Goal: Information Seeking & Learning: Learn about a topic

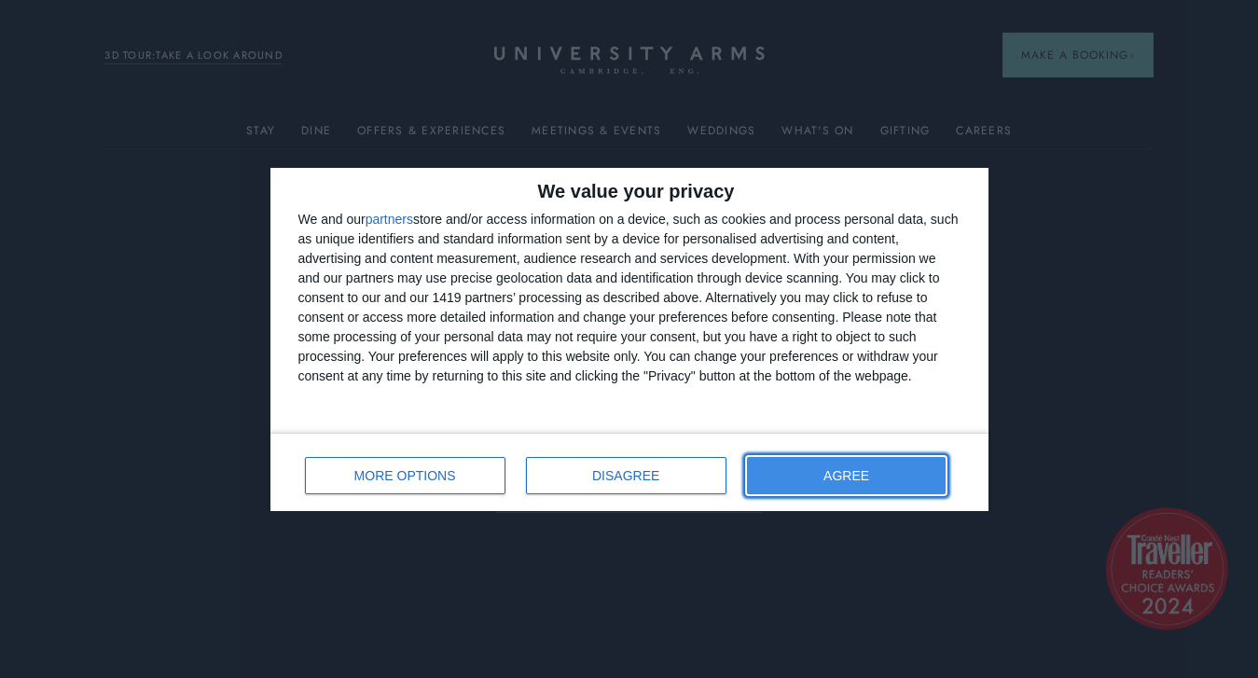
click at [867, 472] on span "AGREE" at bounding box center [847, 475] width 46 height 13
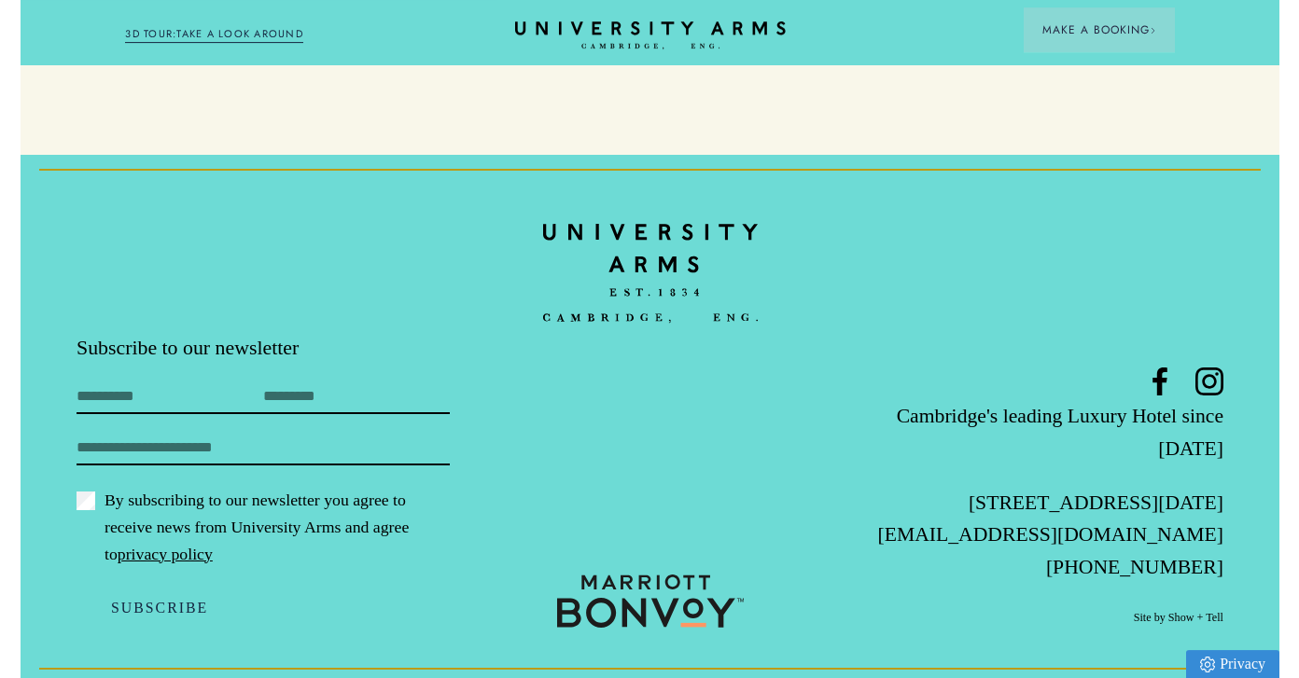
scroll to position [5389, 0]
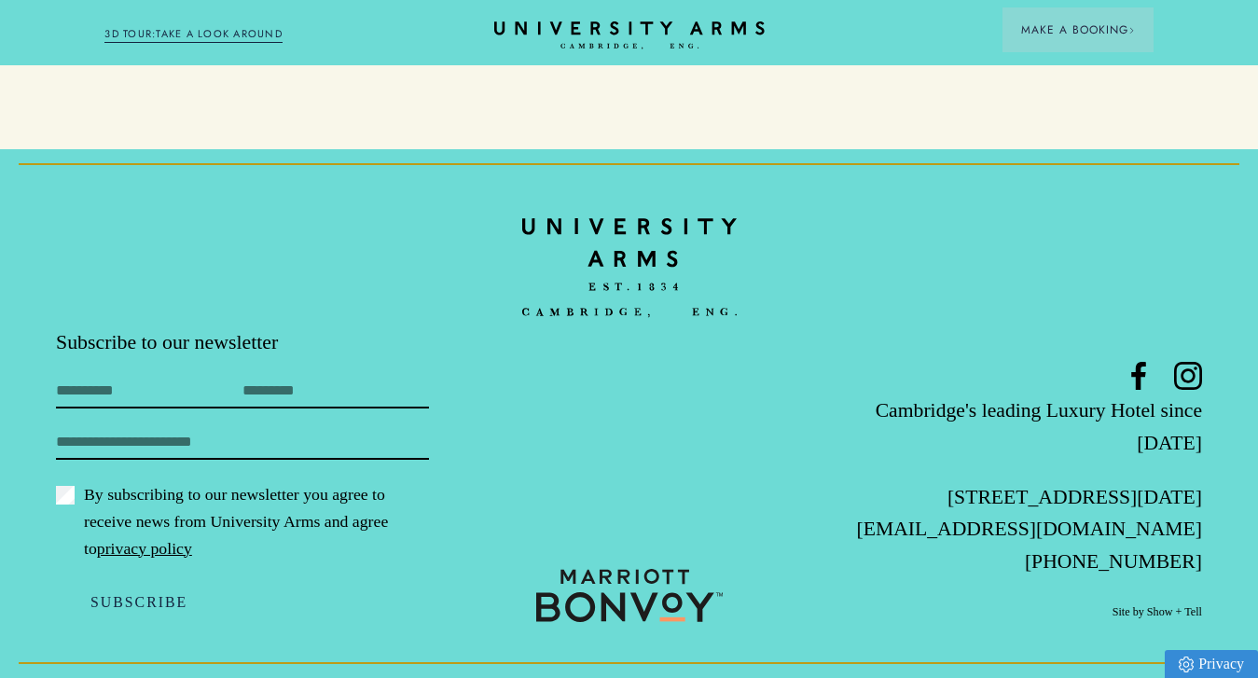
click at [227, 32] on link "3D TOUR:TAKE A LOOK AROUND" at bounding box center [193, 34] width 178 height 17
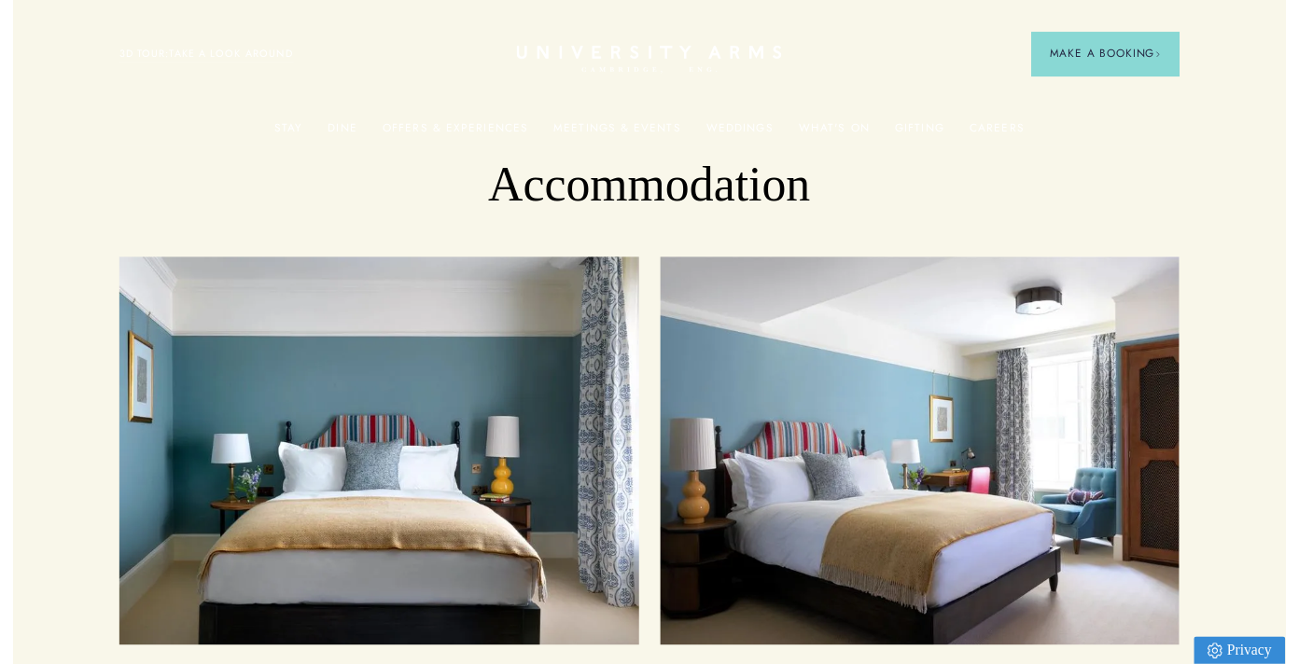
scroll to position [0, 0]
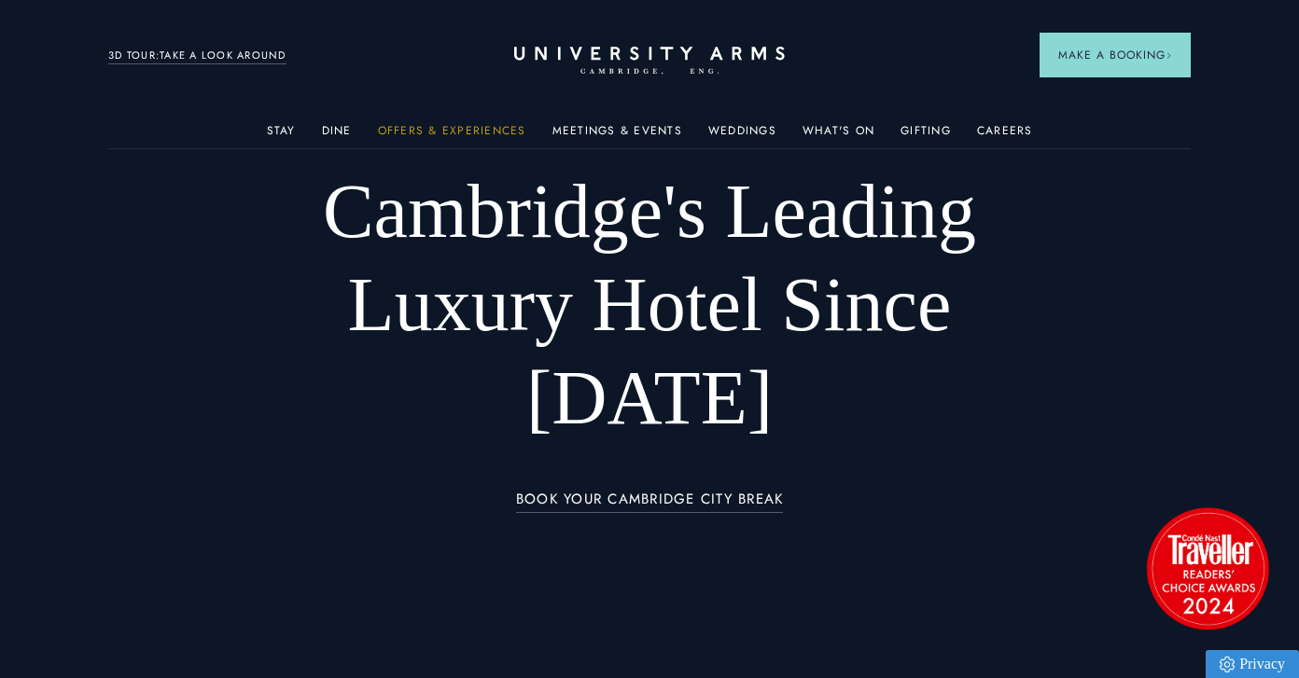
click at [439, 125] on link "Offers & Experiences" at bounding box center [452, 136] width 148 height 24
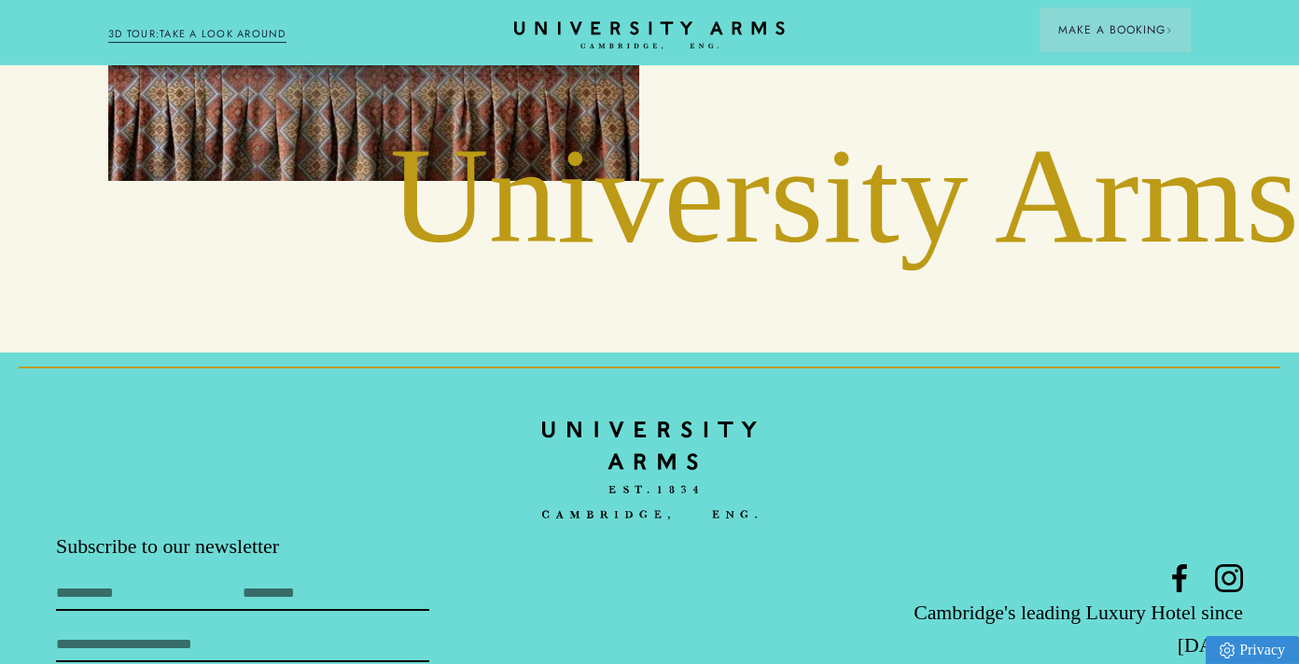
scroll to position [4583, 0]
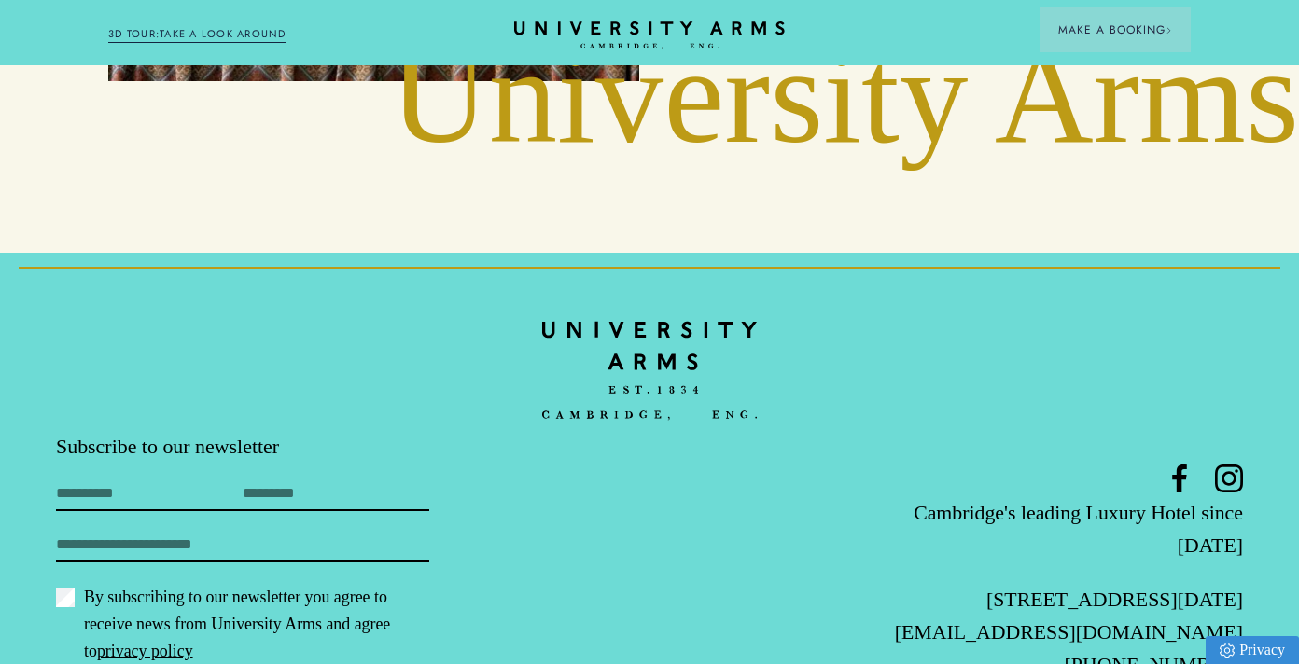
click at [58, 482] on input "First Name" at bounding box center [149, 496] width 187 height 29
type input "*********"
click at [270, 482] on input "Last Name" at bounding box center [336, 496] width 187 height 29
type input "*******"
click at [211, 534] on input "Email" at bounding box center [242, 548] width 373 height 29
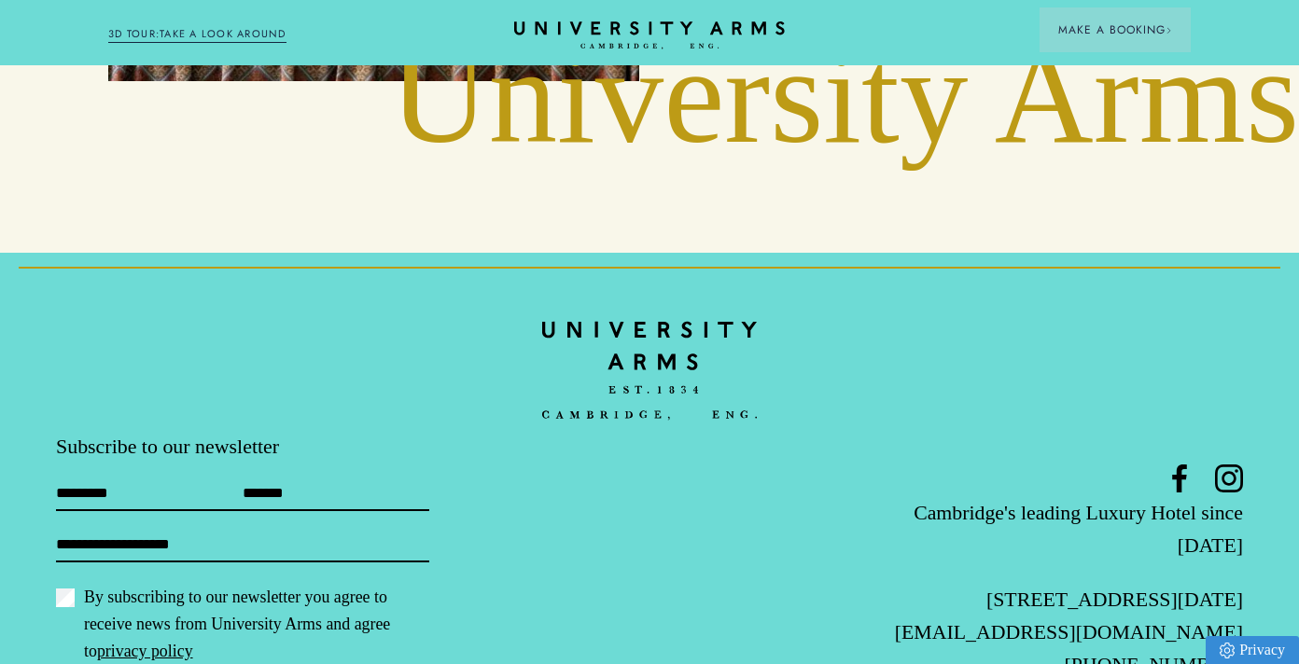
type input "**********"
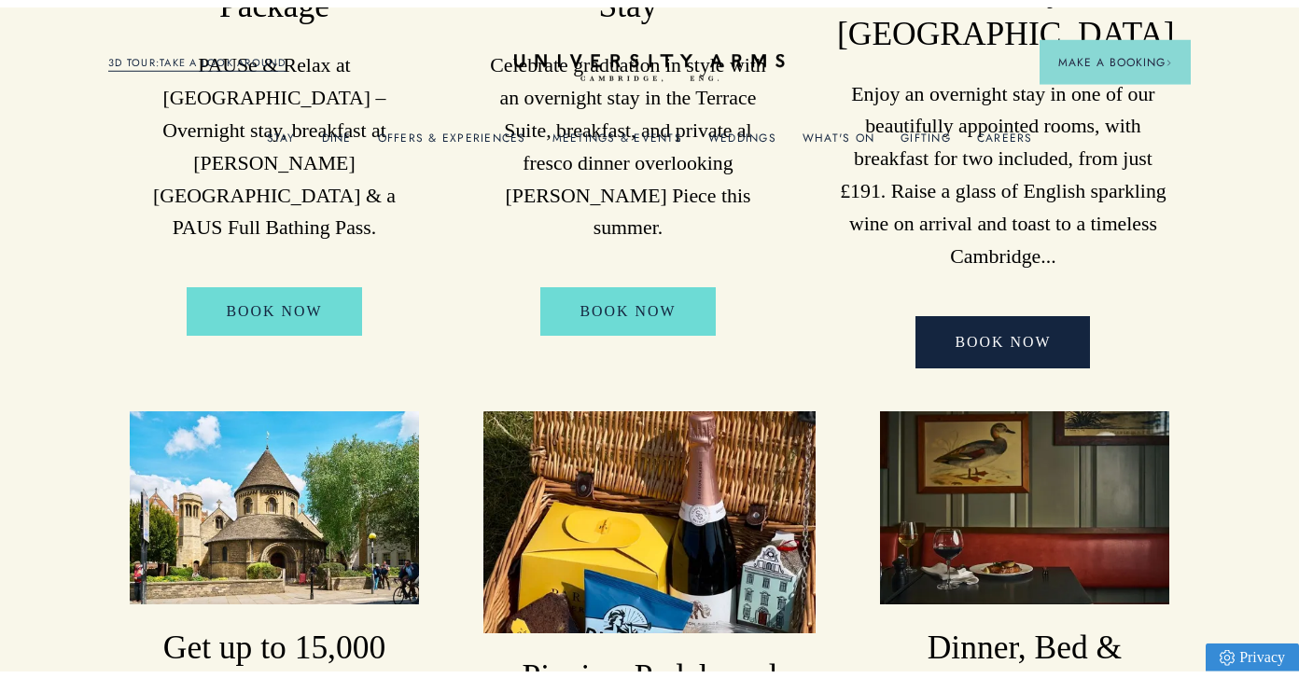
scroll to position [0, 0]
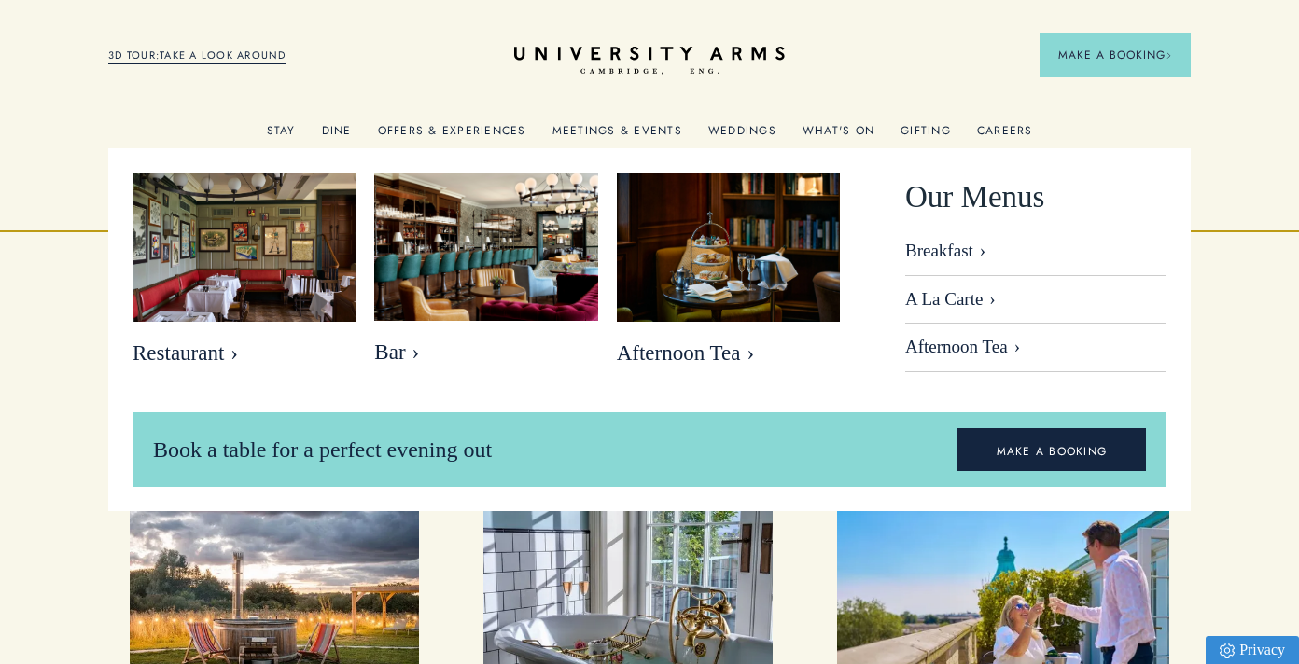
click at [946, 256] on link "Breakfast" at bounding box center [1035, 258] width 261 height 35
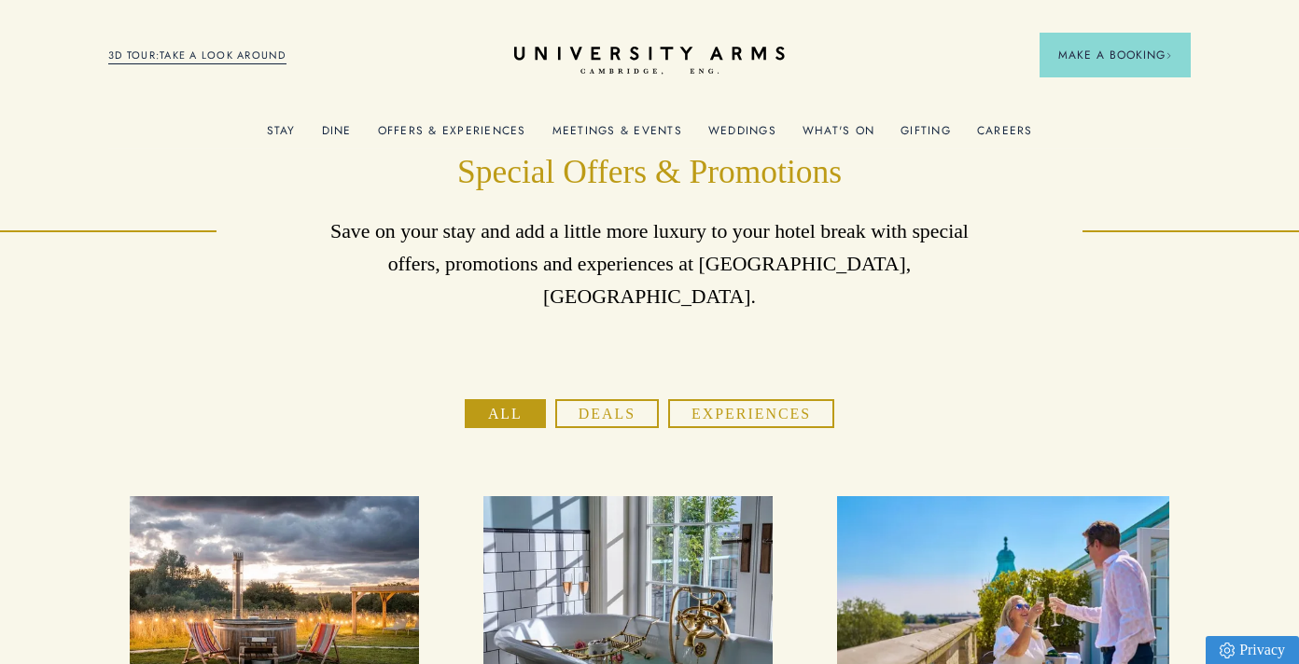
click at [846, 129] on link "What's On" at bounding box center [838, 136] width 72 height 24
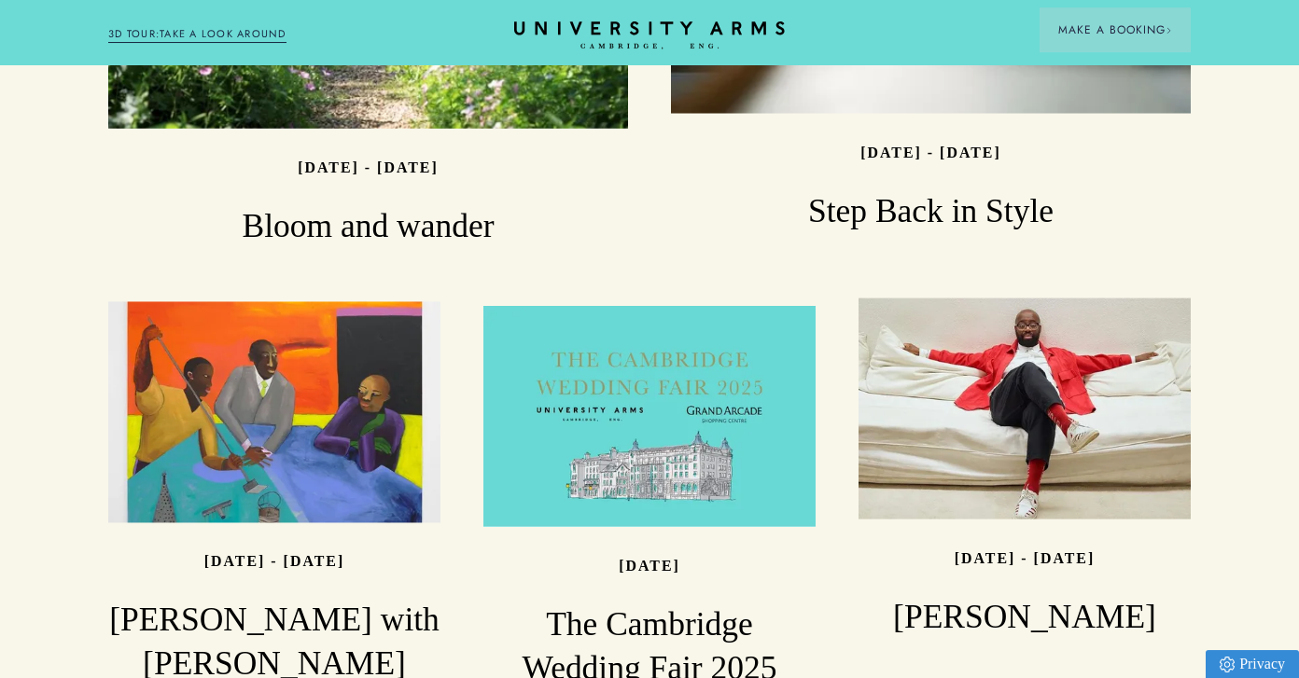
scroll to position [1898, 0]
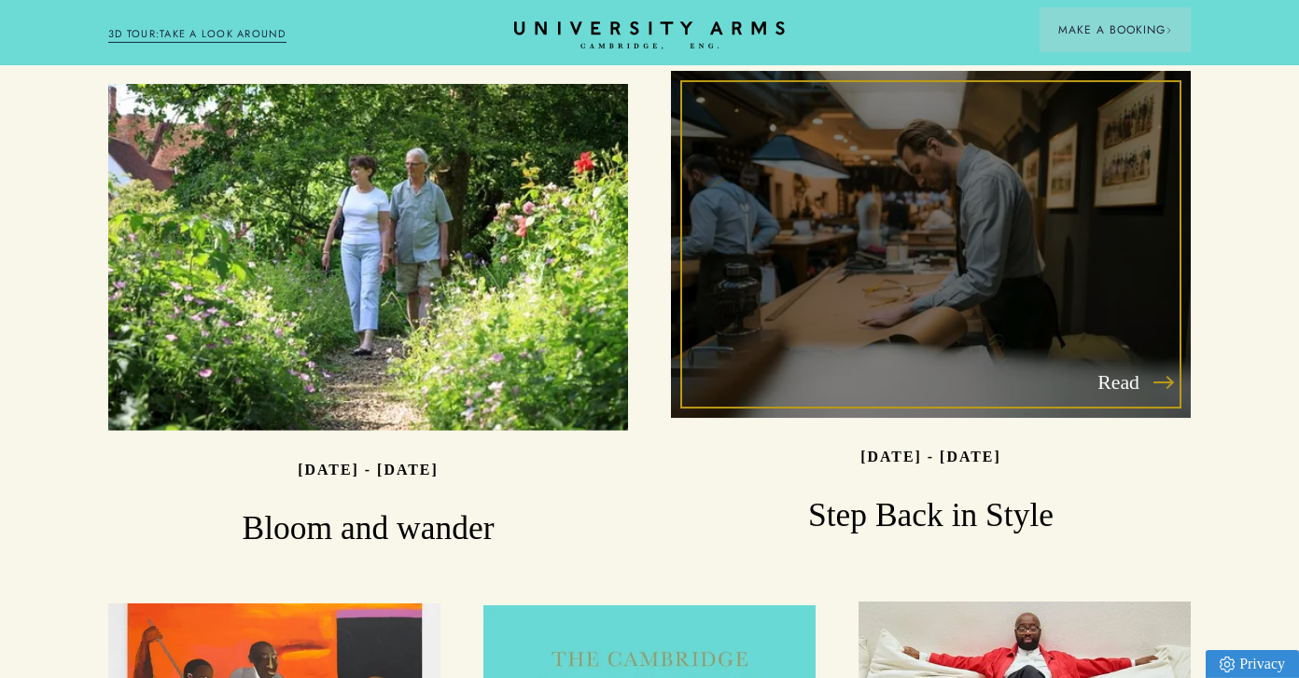
click at [1008, 494] on h3 "Step Back in Style" at bounding box center [931, 516] width 520 height 44
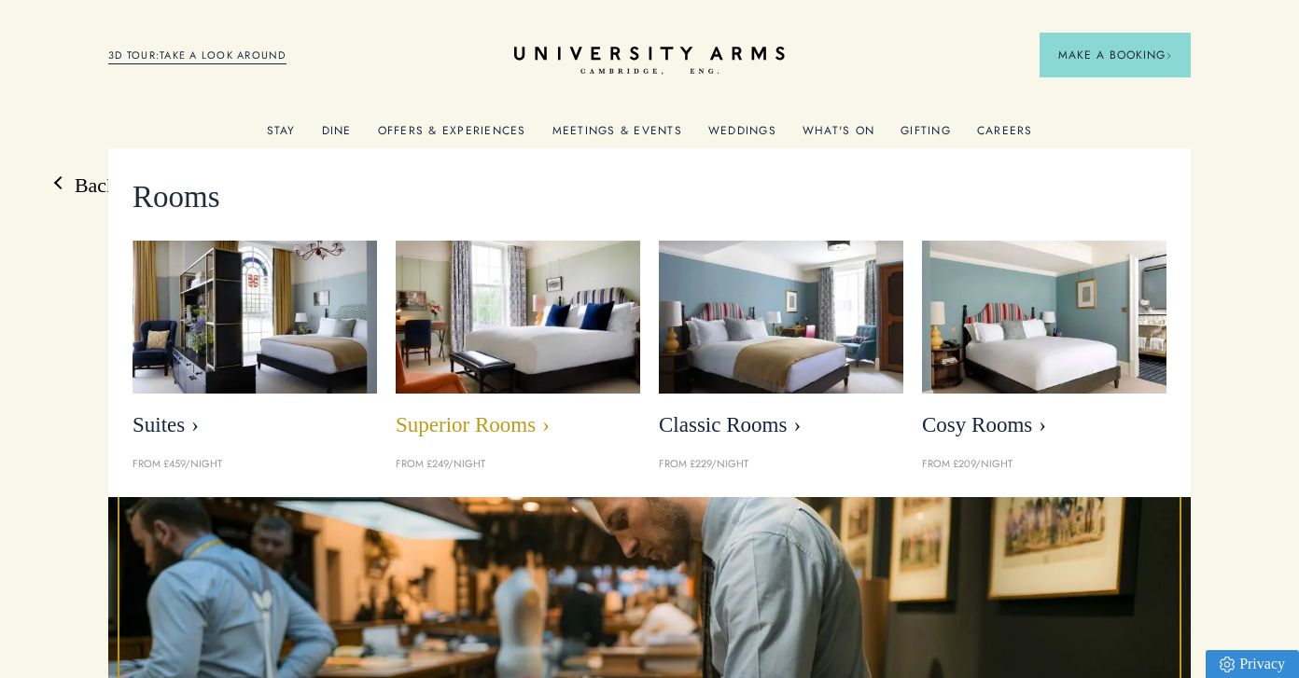
click at [513, 320] on img at bounding box center [517, 316] width 281 height 175
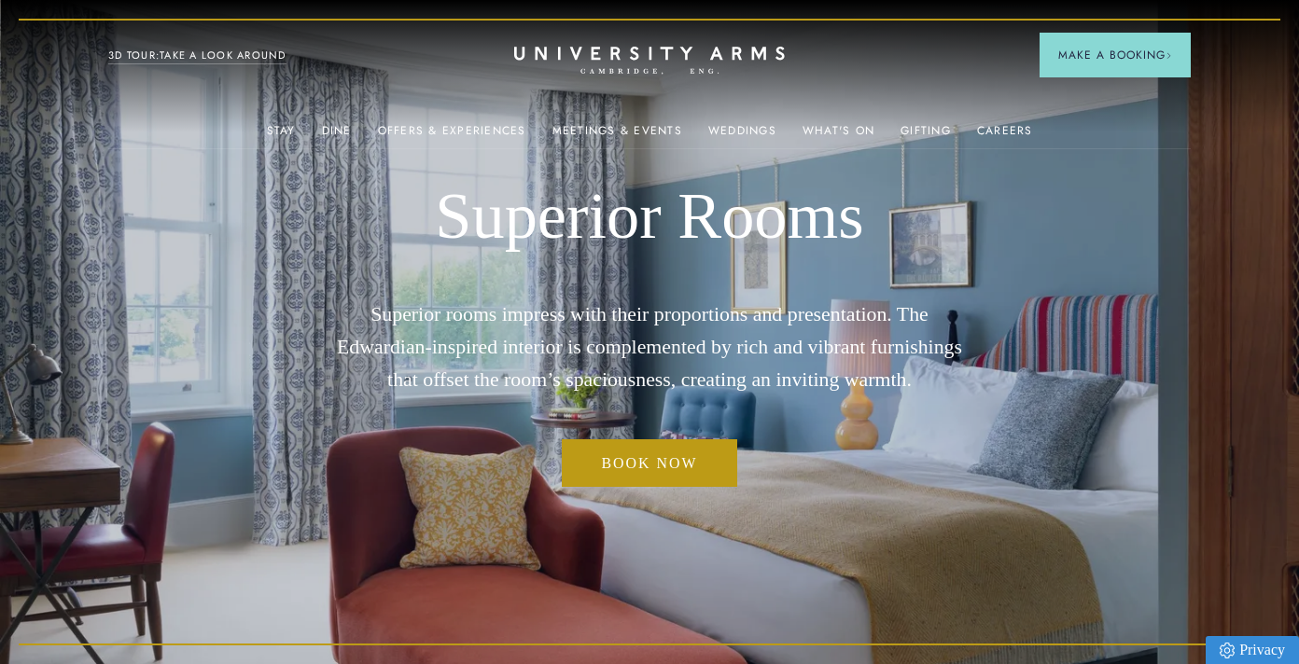
click at [974, 225] on h1 "Superior Rooms" at bounding box center [649, 216] width 649 height 78
click at [943, 135] on link "Gifting" at bounding box center [925, 136] width 50 height 24
